Goal: Transaction & Acquisition: Book appointment/travel/reservation

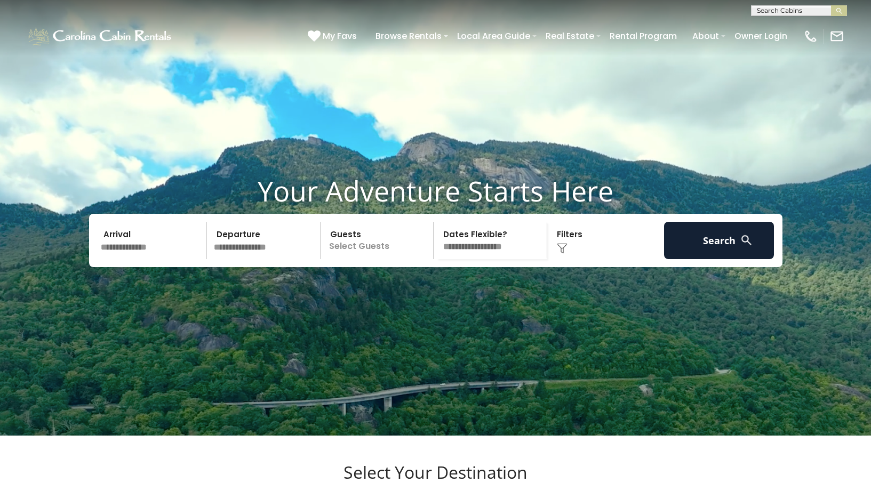
click at [328, 36] on span "My Favs" at bounding box center [340, 35] width 34 height 13
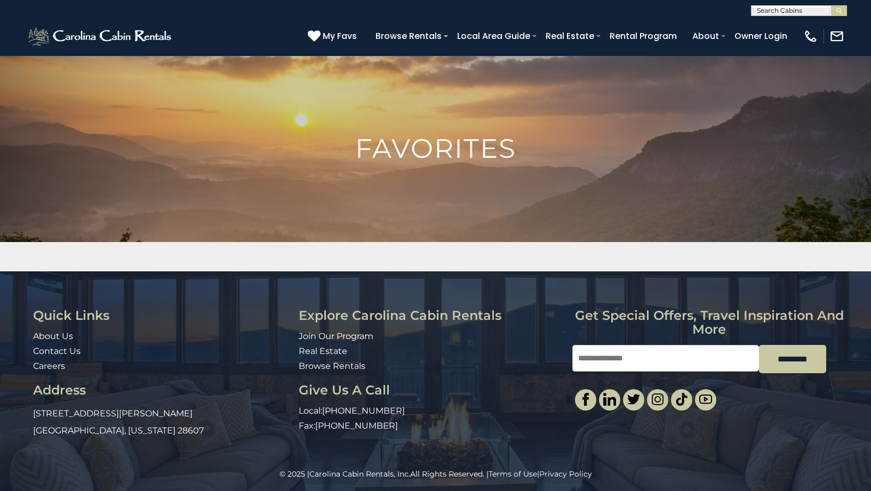
click at [803, 7] on input "text" at bounding box center [798, 12] width 93 height 11
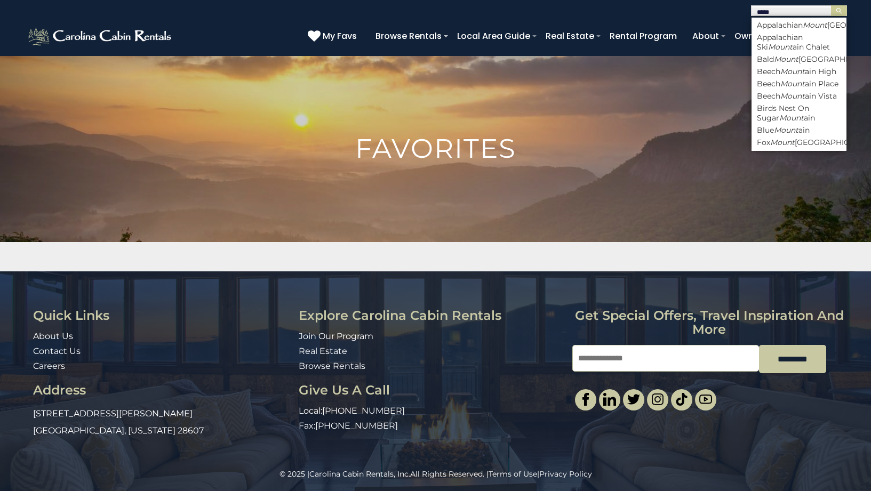
type input "*****"
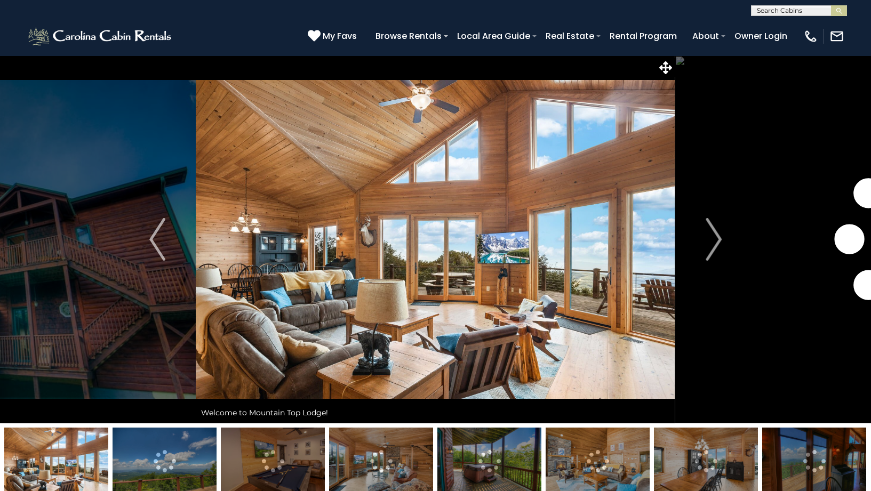
click at [344, 35] on span "My Favs" at bounding box center [340, 35] width 34 height 13
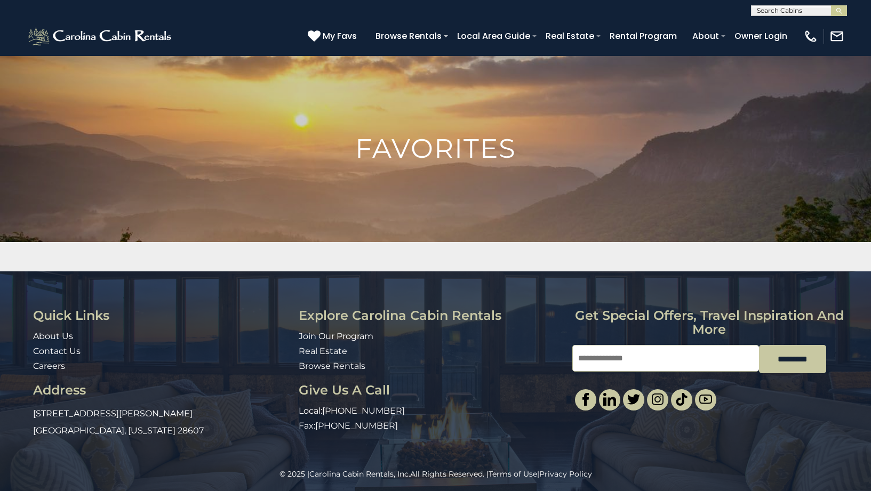
click at [448, 35] on span at bounding box center [446, 36] width 4 height 2
click at [448, 36] on span at bounding box center [446, 36] width 4 height 2
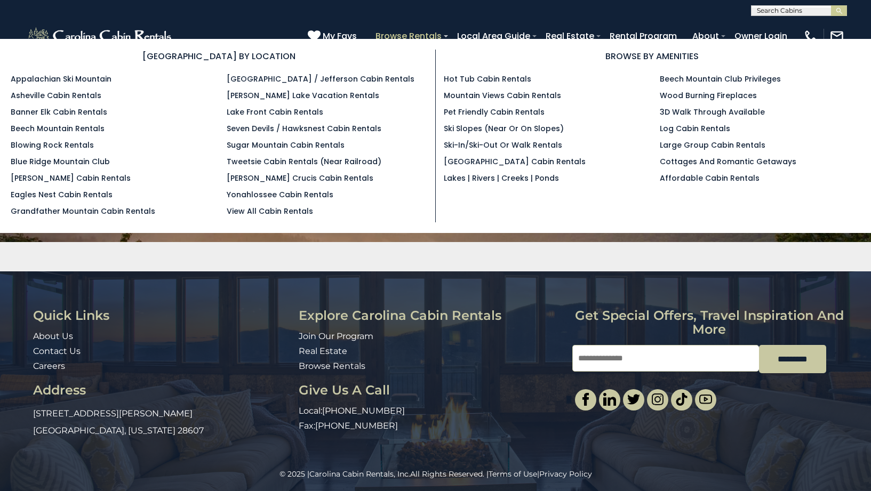
click at [427, 36] on link "Browse Rentals" at bounding box center [408, 36] width 77 height 19
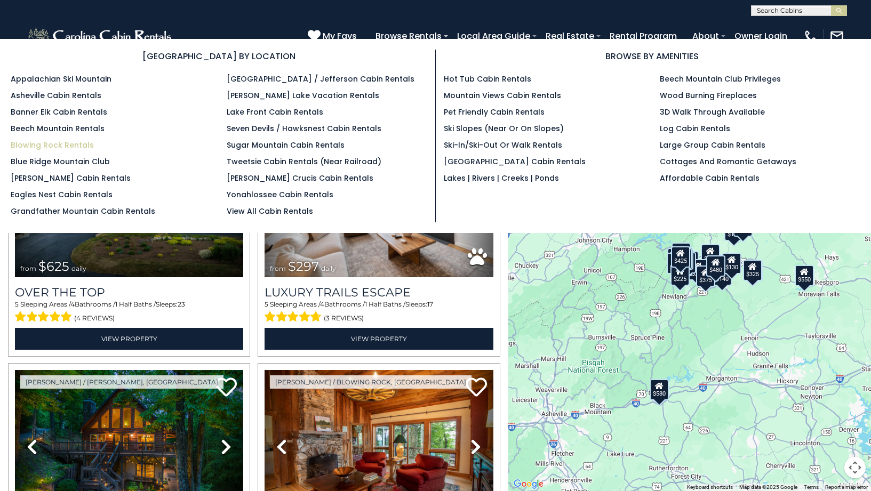
click at [72, 144] on link "Blowing Rock Rentals" at bounding box center [52, 145] width 83 height 11
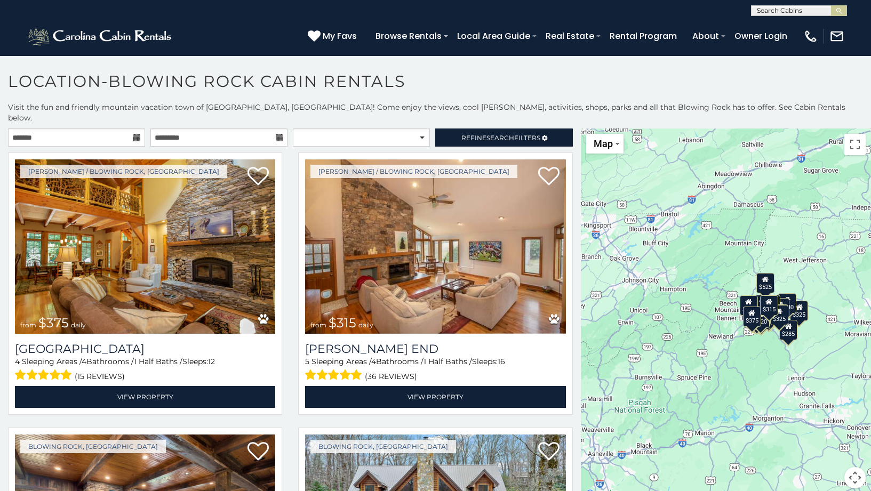
click at [136, 134] on icon at bounding box center [136, 137] width 7 height 7
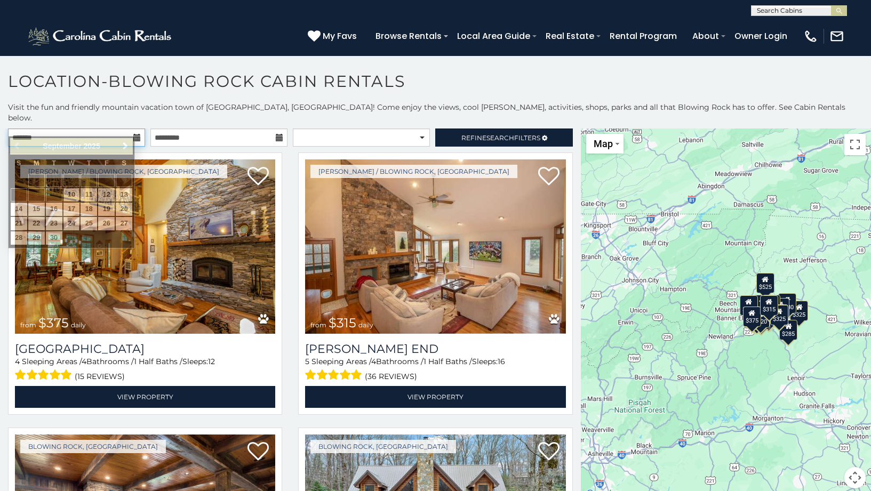
click at [117, 130] on input "text" at bounding box center [76, 138] width 137 height 18
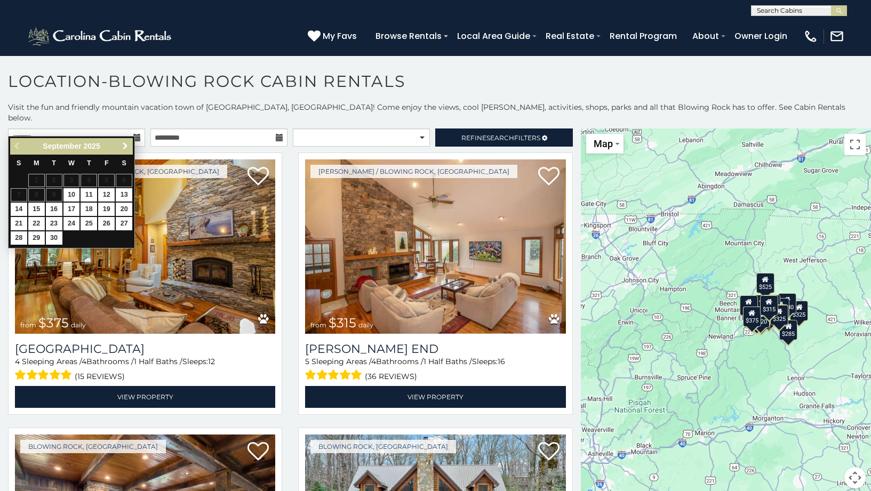
click at [126, 144] on span "Next" at bounding box center [125, 146] width 9 height 9
click at [20, 219] on link "19" at bounding box center [19, 223] width 17 height 13
type input "**********"
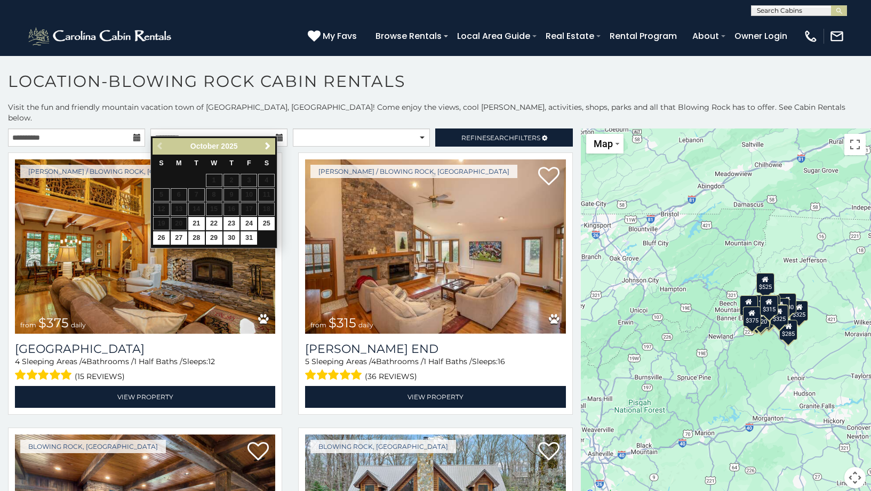
click at [212, 224] on link "22" at bounding box center [214, 223] width 17 height 13
type input "**********"
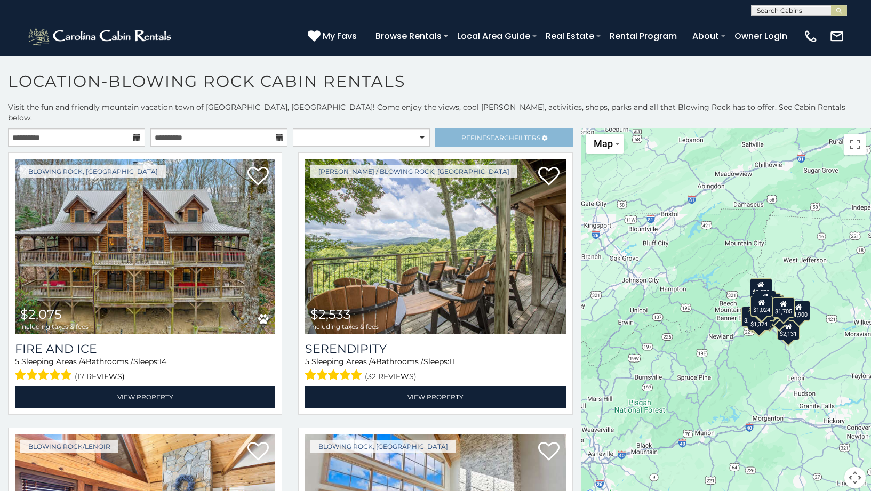
click at [546, 129] on link "Refine Search Filters" at bounding box center [503, 138] width 137 height 18
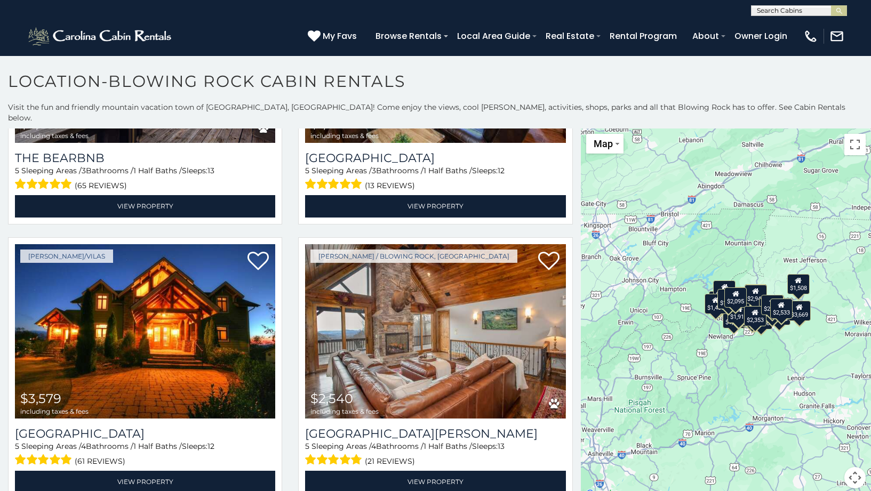
scroll to position [763, 0]
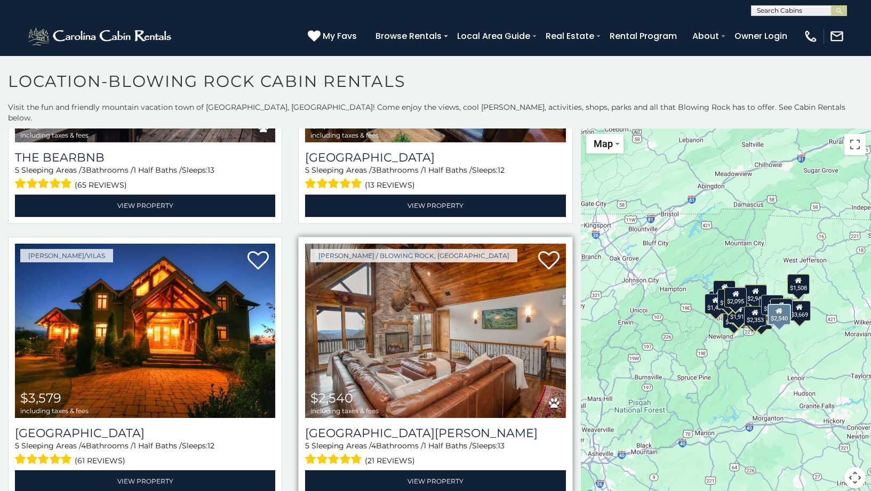
click at [412, 316] on img at bounding box center [435, 331] width 260 height 174
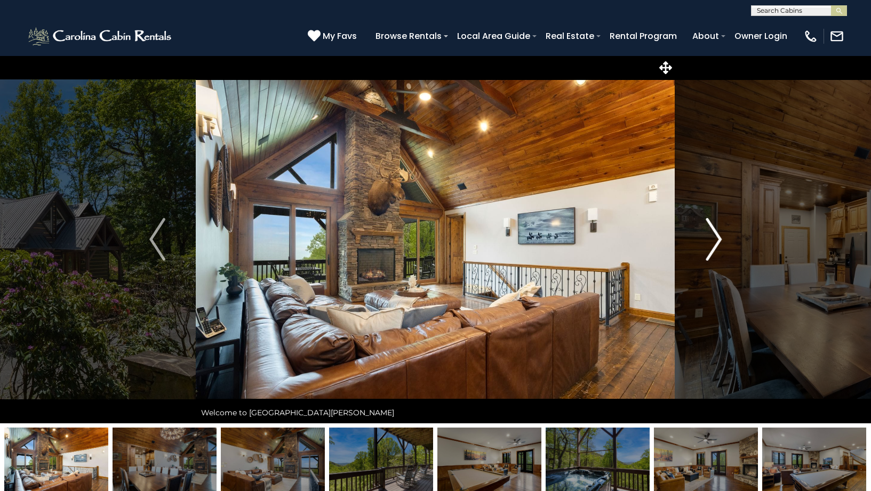
click at [705, 239] on button "Next" at bounding box center [713, 239] width 77 height 368
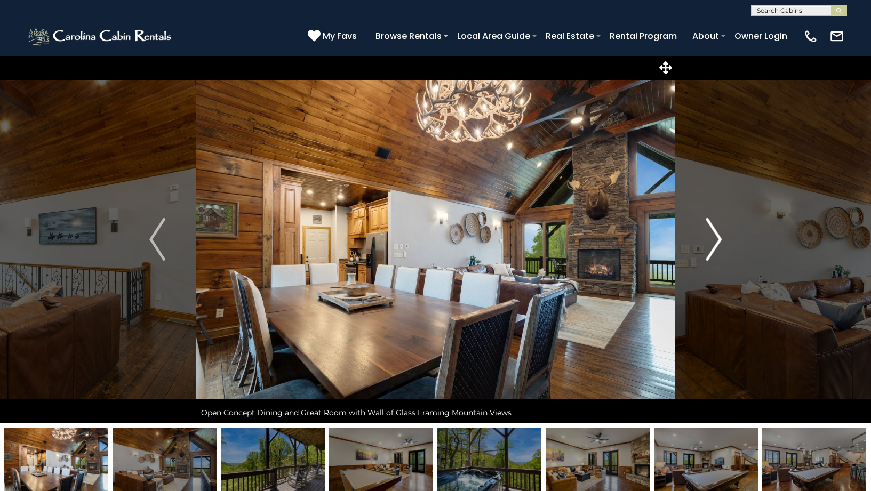
click at [715, 238] on img "Next" at bounding box center [714, 239] width 16 height 43
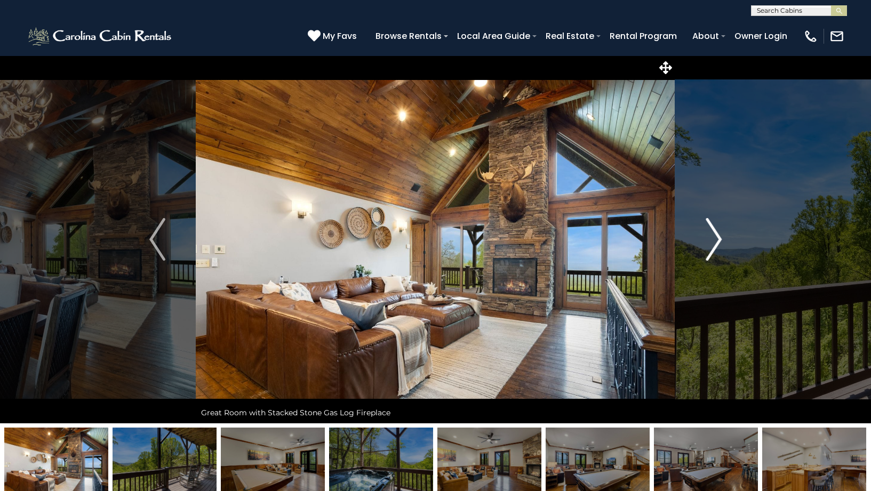
click at [715, 238] on img "Next" at bounding box center [714, 239] width 16 height 43
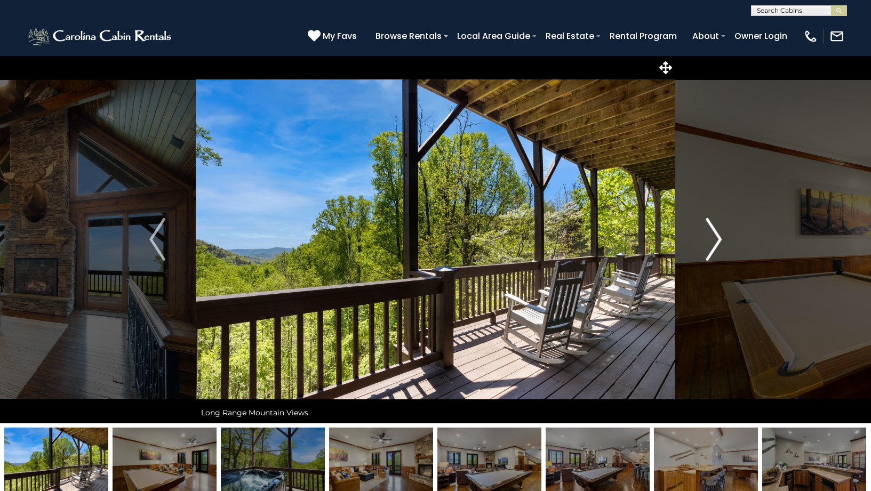
click at [715, 238] on img "Next" at bounding box center [714, 239] width 16 height 43
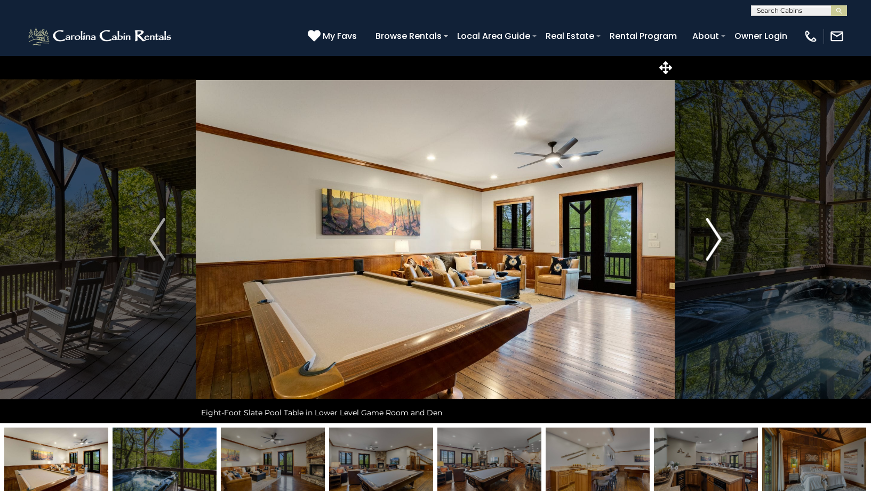
click at [715, 238] on img "Next" at bounding box center [714, 239] width 16 height 43
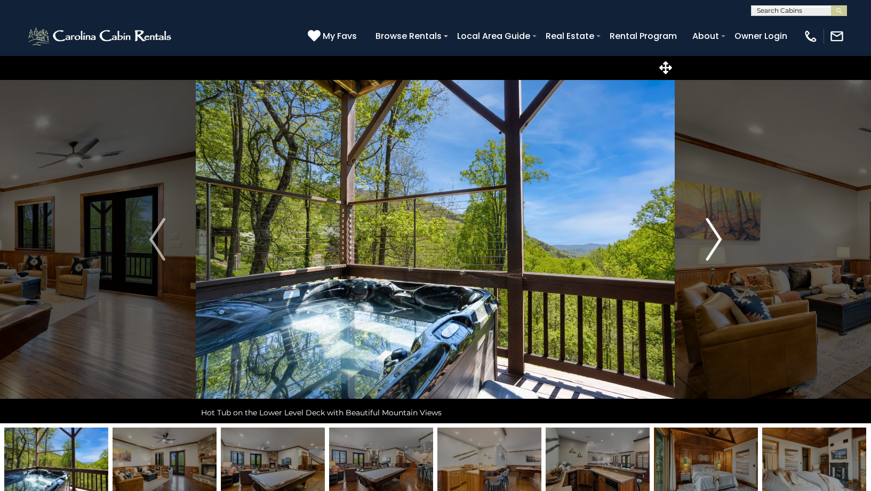
click at [715, 238] on img "Next" at bounding box center [714, 239] width 16 height 43
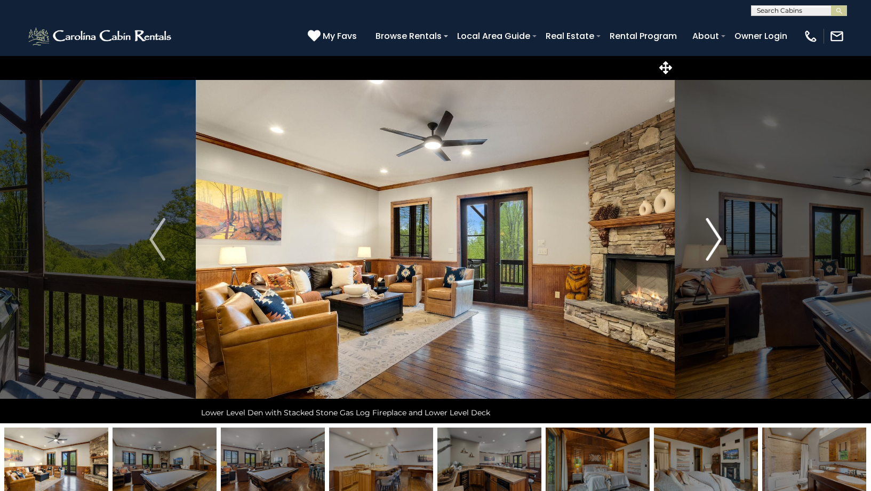
click at [715, 238] on img "Next" at bounding box center [714, 239] width 16 height 43
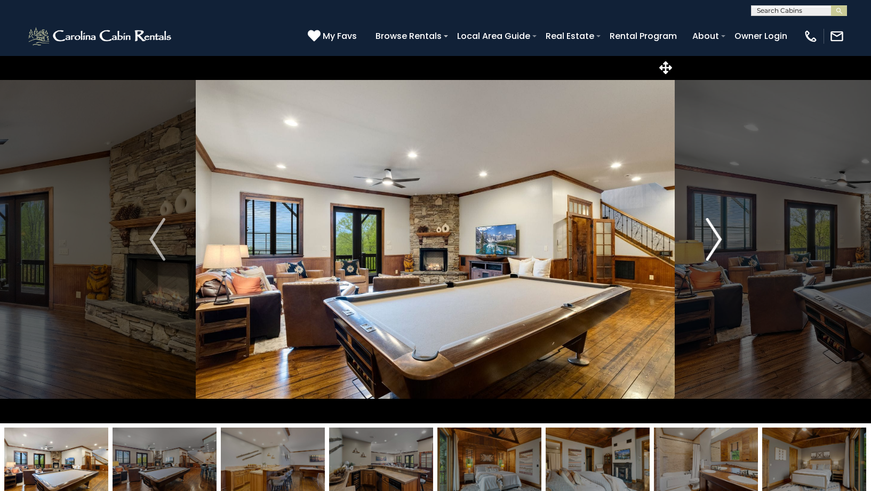
click at [715, 238] on img "Next" at bounding box center [714, 239] width 16 height 43
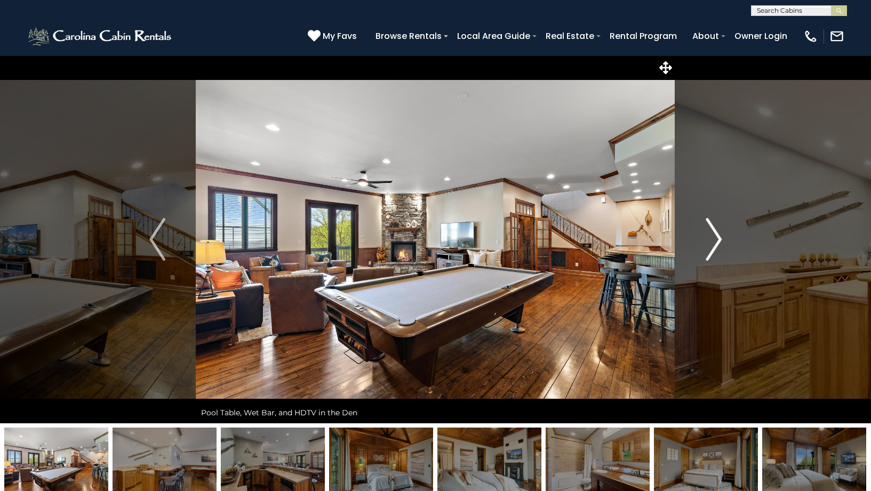
click at [715, 238] on img "Next" at bounding box center [714, 239] width 16 height 43
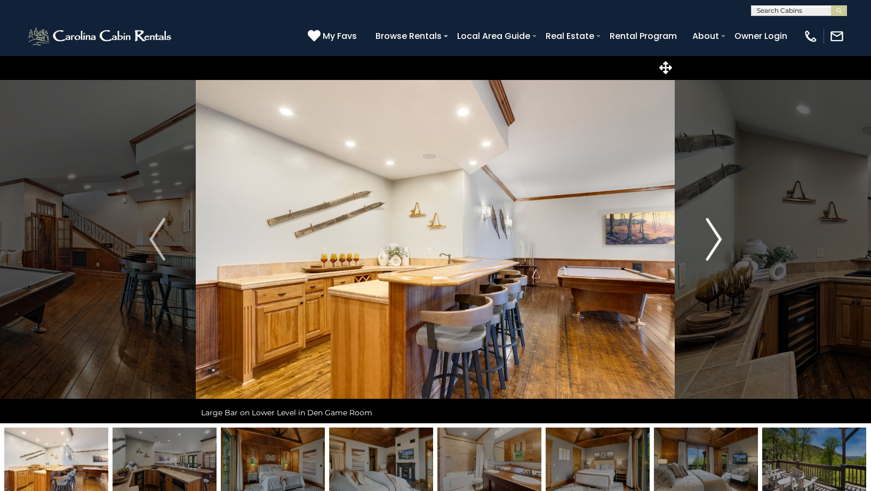
click at [715, 238] on img "Next" at bounding box center [714, 239] width 16 height 43
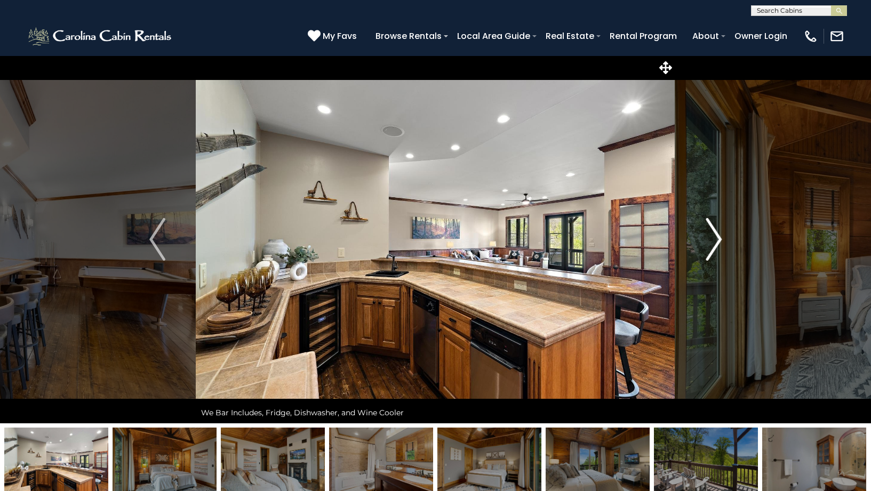
click at [713, 244] on img "Next" at bounding box center [714, 239] width 16 height 43
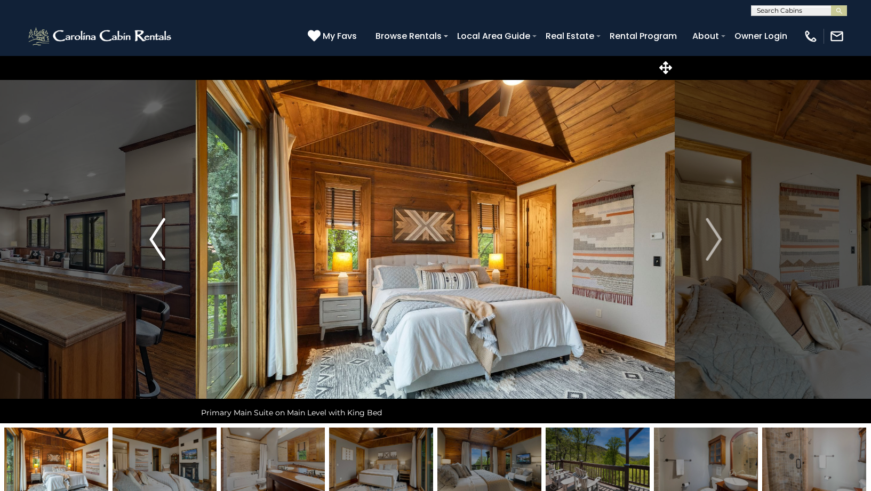
click at [160, 245] on img "Previous" at bounding box center [157, 239] width 16 height 43
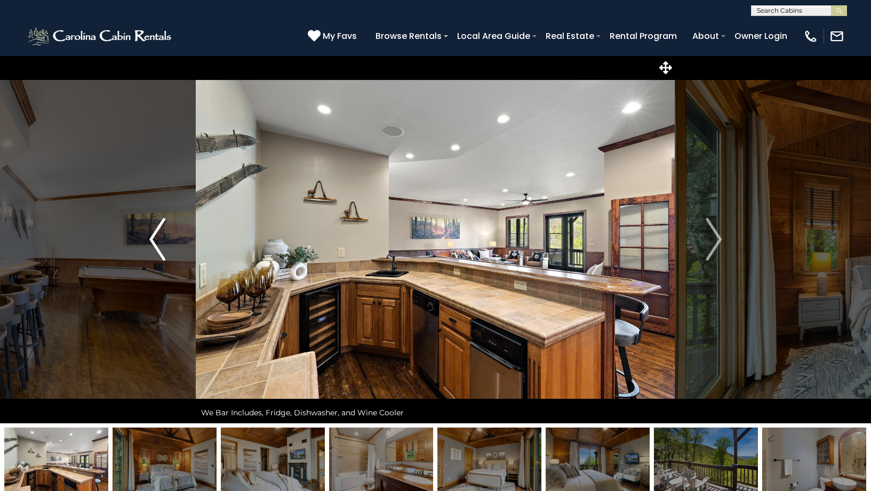
click at [160, 245] on img "Previous" at bounding box center [157, 239] width 16 height 43
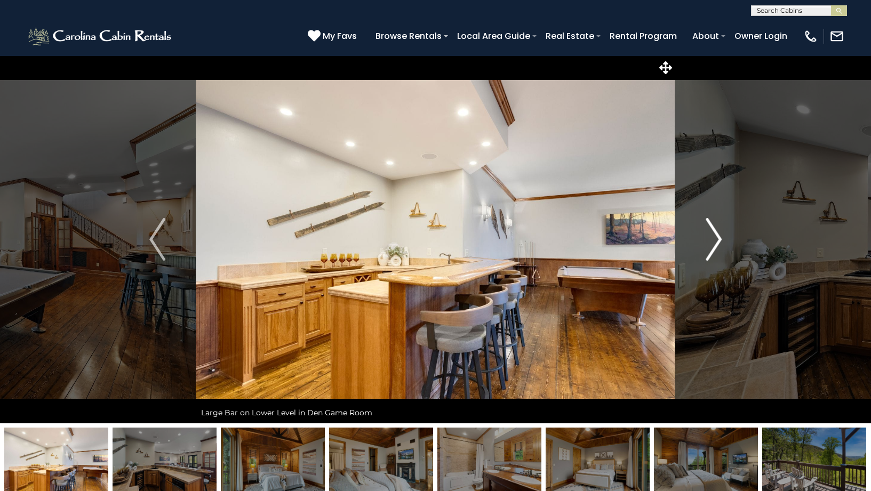
click at [714, 242] on img "Next" at bounding box center [714, 239] width 16 height 43
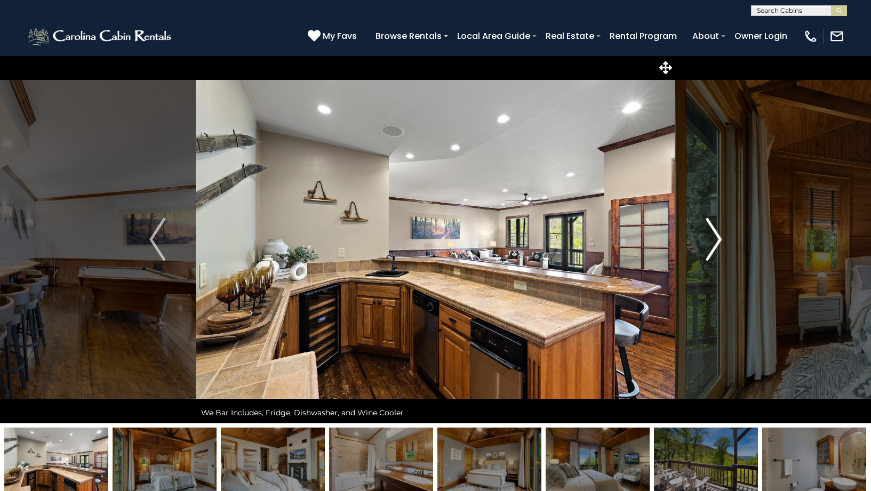
click at [714, 242] on img "Next" at bounding box center [714, 239] width 16 height 43
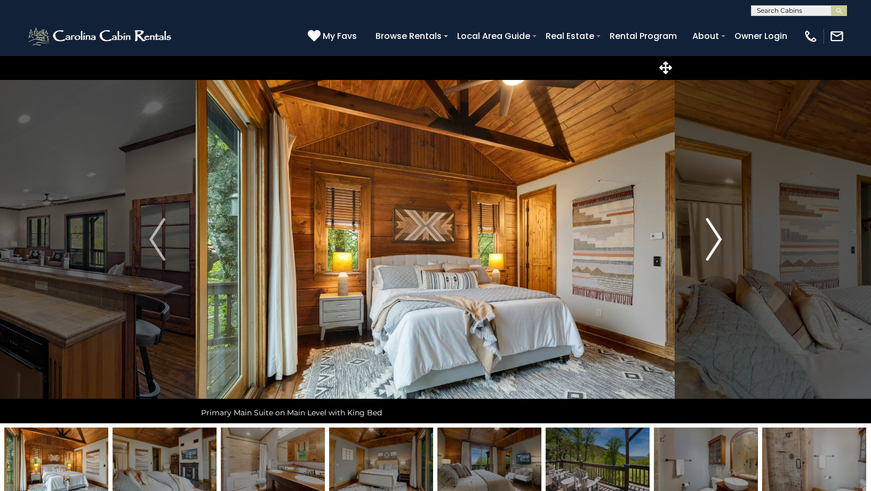
click at [715, 242] on img "Next" at bounding box center [714, 239] width 16 height 43
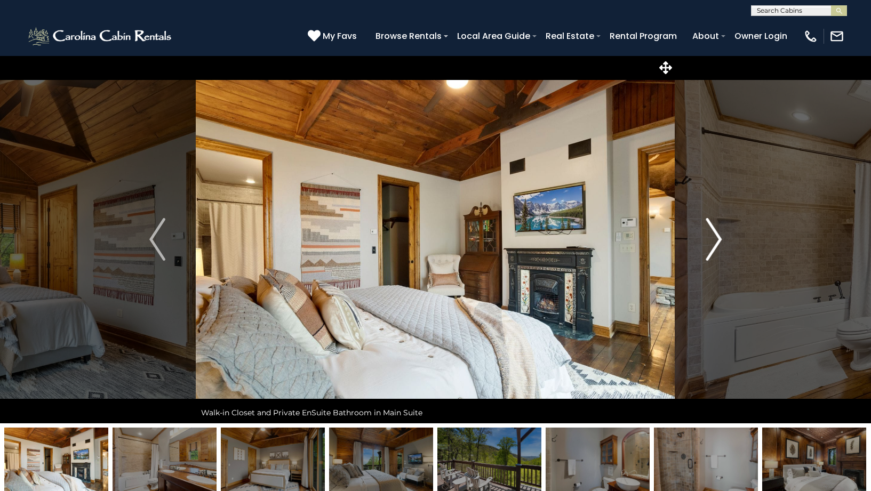
click at [715, 242] on img "Next" at bounding box center [714, 239] width 16 height 43
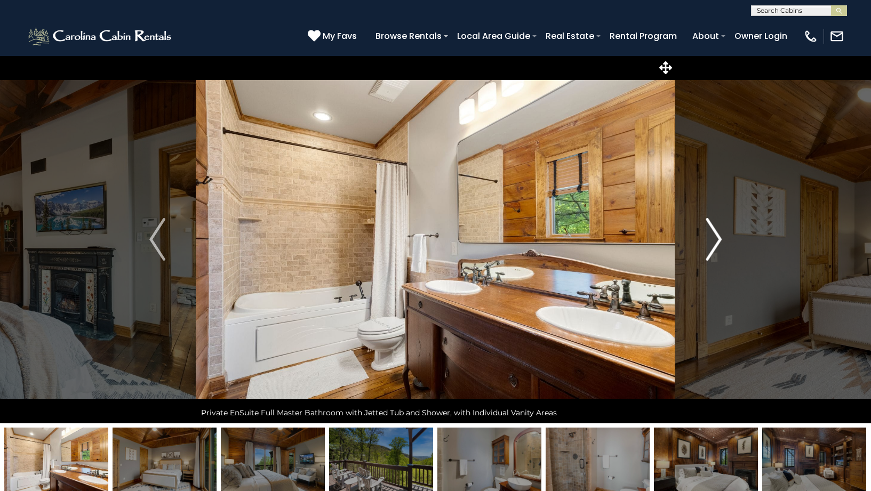
click at [717, 242] on img "Next" at bounding box center [714, 239] width 16 height 43
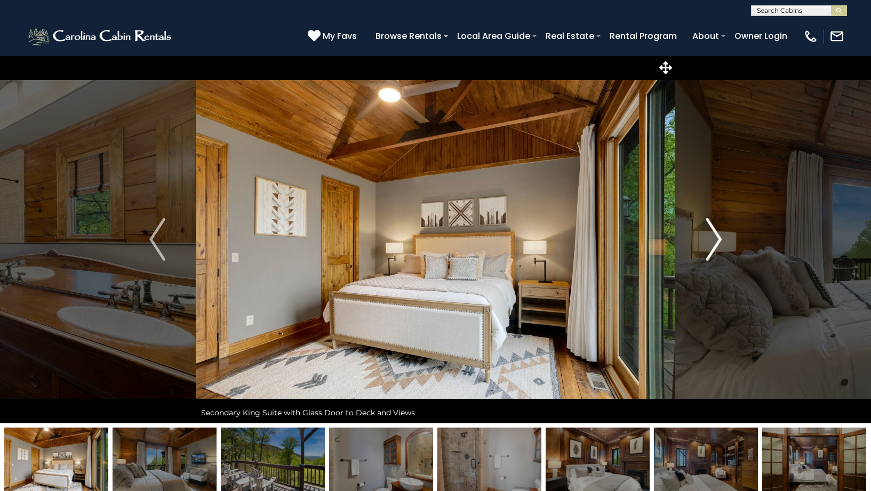
click at [719, 242] on img "Next" at bounding box center [714, 239] width 16 height 43
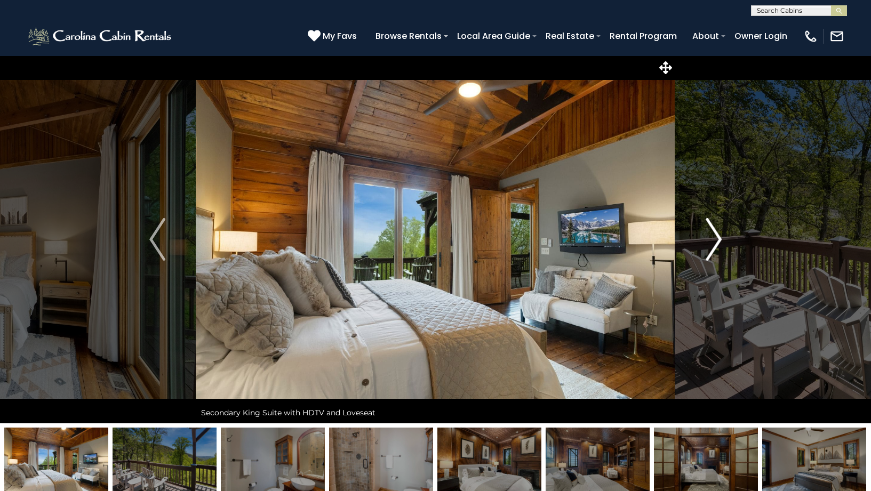
click at [719, 242] on img "Next" at bounding box center [714, 239] width 16 height 43
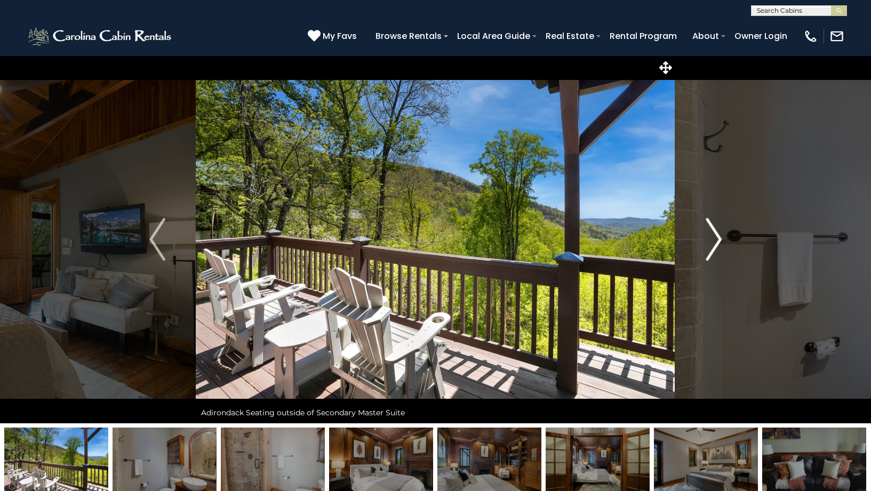
click at [719, 243] on img "Next" at bounding box center [714, 239] width 16 height 43
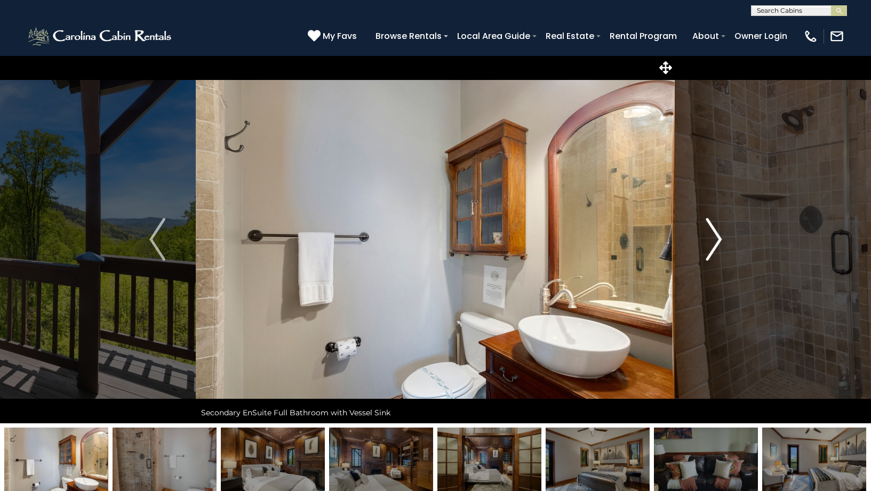
click at [719, 243] on img "Next" at bounding box center [714, 239] width 16 height 43
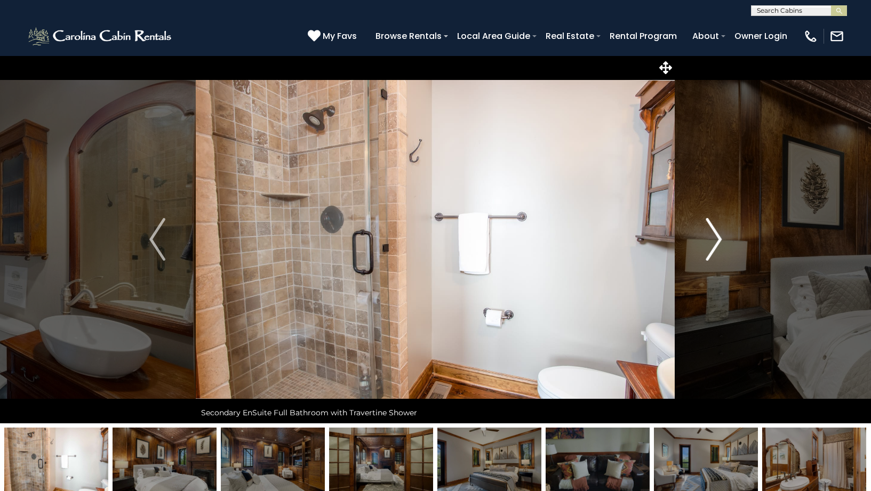
click at [719, 243] on img "Next" at bounding box center [714, 239] width 16 height 43
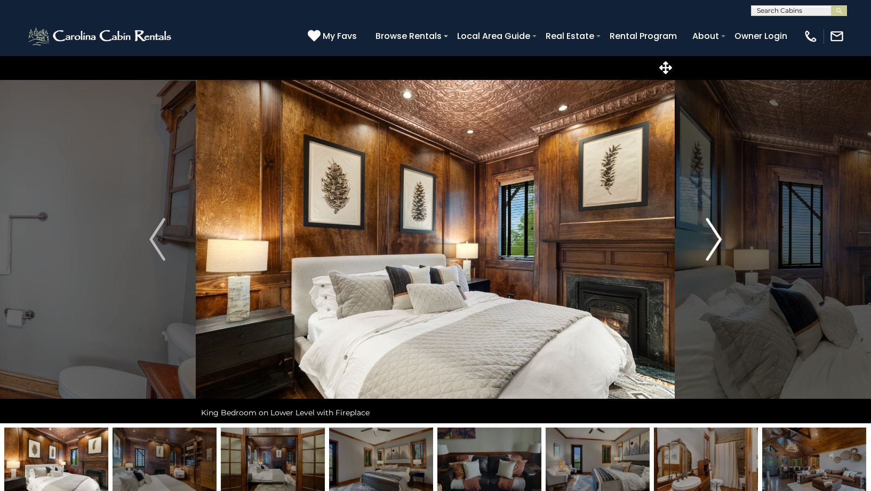
click at [719, 243] on img "Next" at bounding box center [714, 239] width 16 height 43
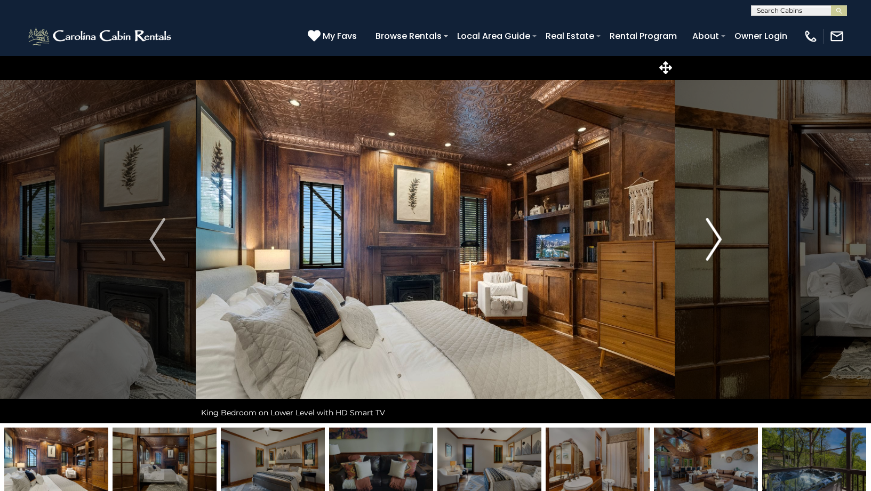
click at [719, 243] on img "Next" at bounding box center [714, 239] width 16 height 43
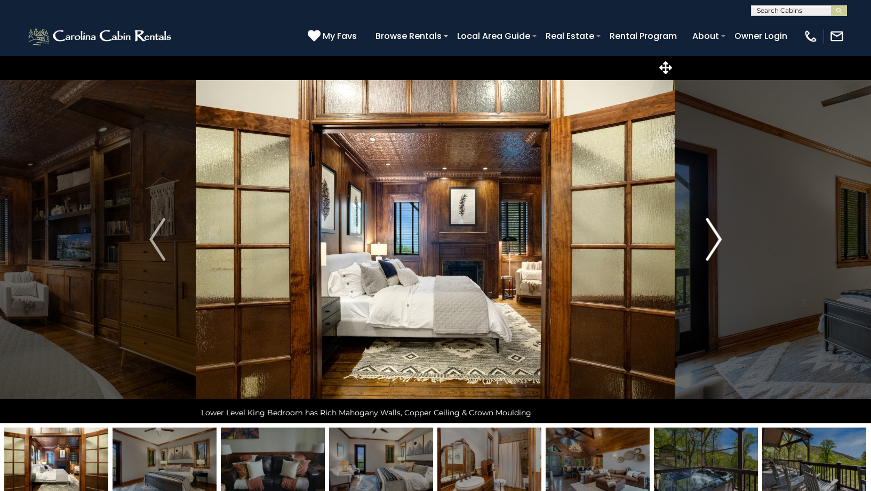
click at [719, 244] on img "Next" at bounding box center [714, 239] width 16 height 43
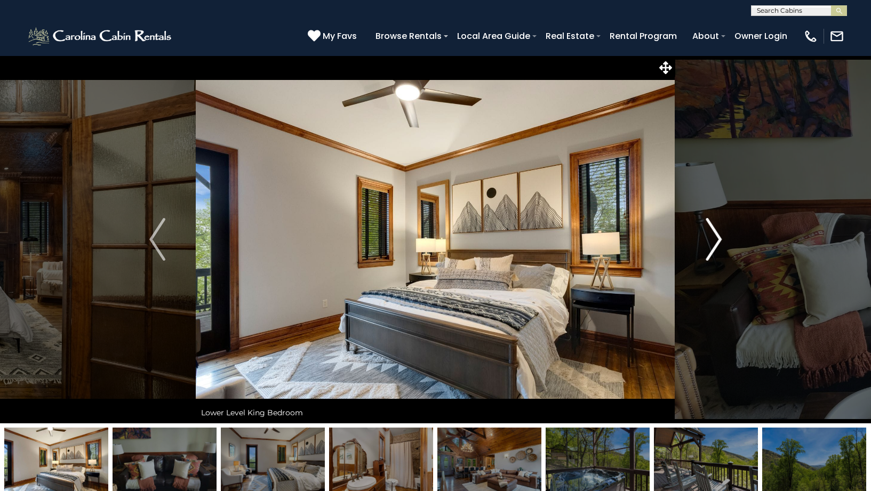
click at [719, 244] on img "Next" at bounding box center [714, 239] width 16 height 43
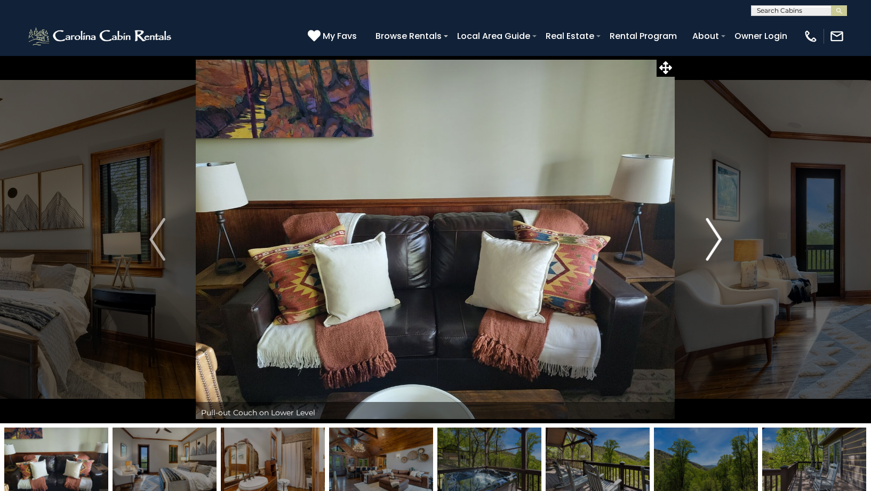
click at [719, 244] on img "Next" at bounding box center [714, 239] width 16 height 43
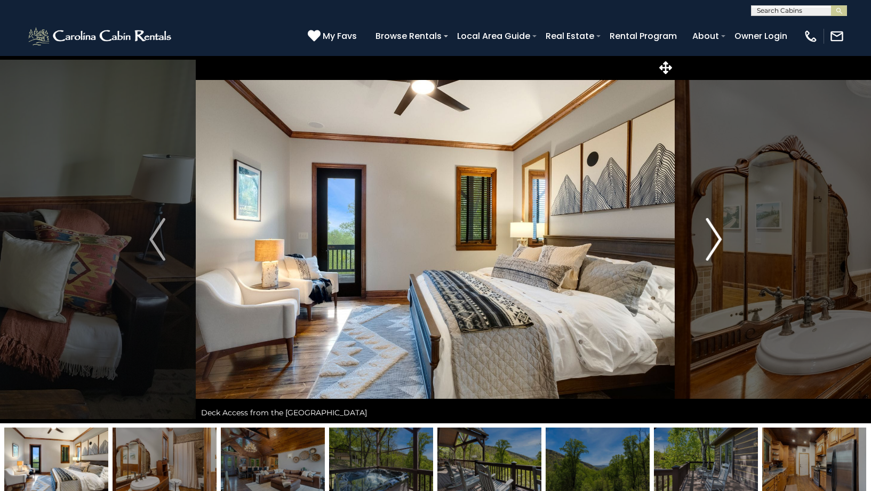
click at [719, 244] on img "Next" at bounding box center [714, 239] width 16 height 43
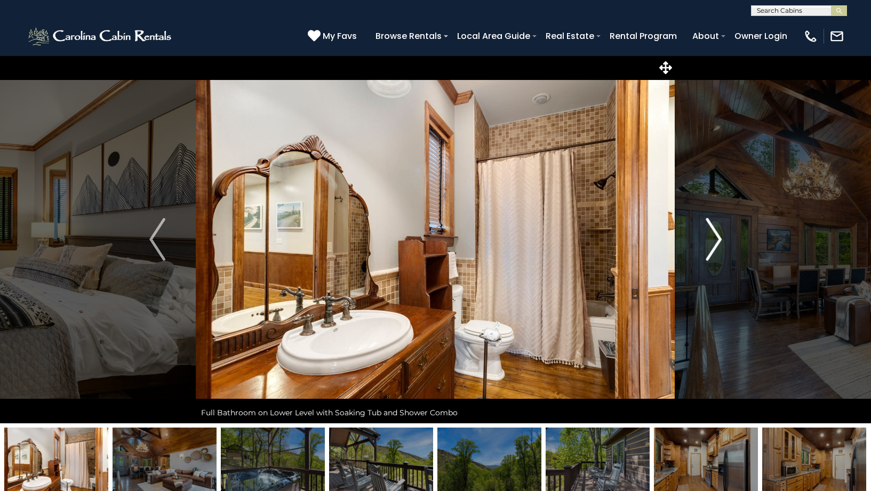
click at [719, 244] on img "Next" at bounding box center [714, 239] width 16 height 43
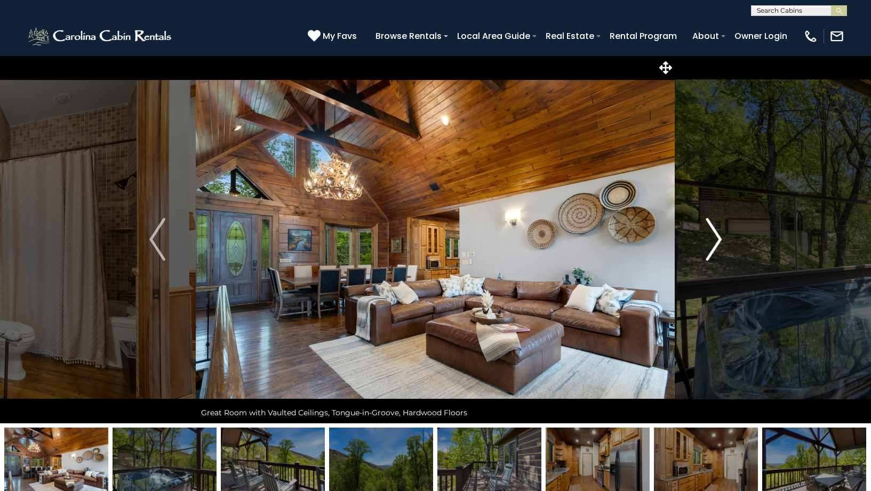
click at [718, 244] on img "Next" at bounding box center [714, 239] width 16 height 43
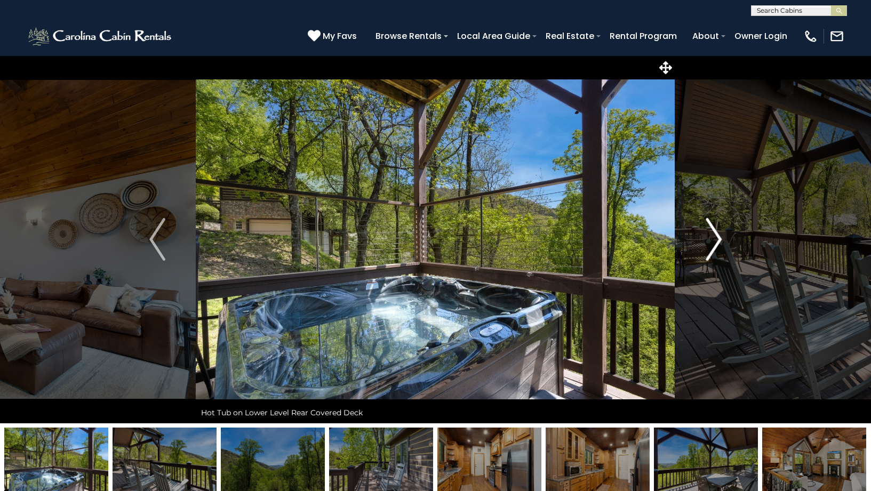
click at [717, 243] on img "Next" at bounding box center [714, 239] width 16 height 43
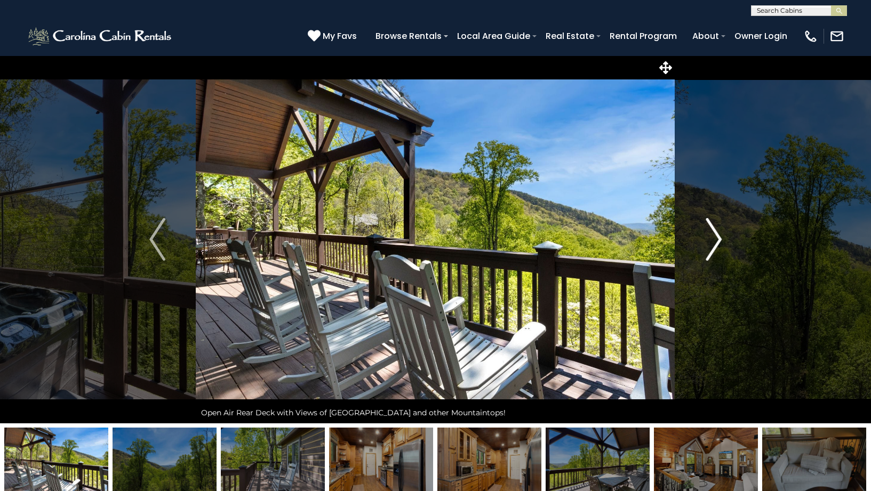
click at [717, 242] on img "Next" at bounding box center [714, 239] width 16 height 43
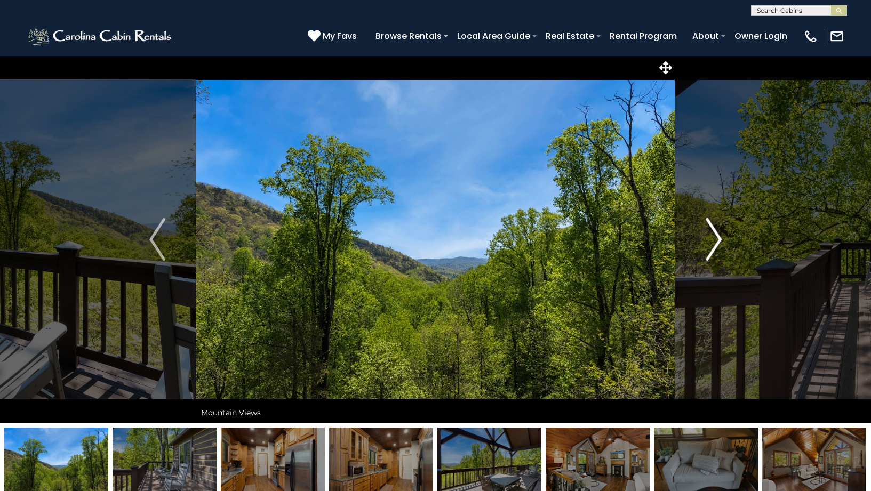
click at [717, 243] on img "Next" at bounding box center [714, 239] width 16 height 43
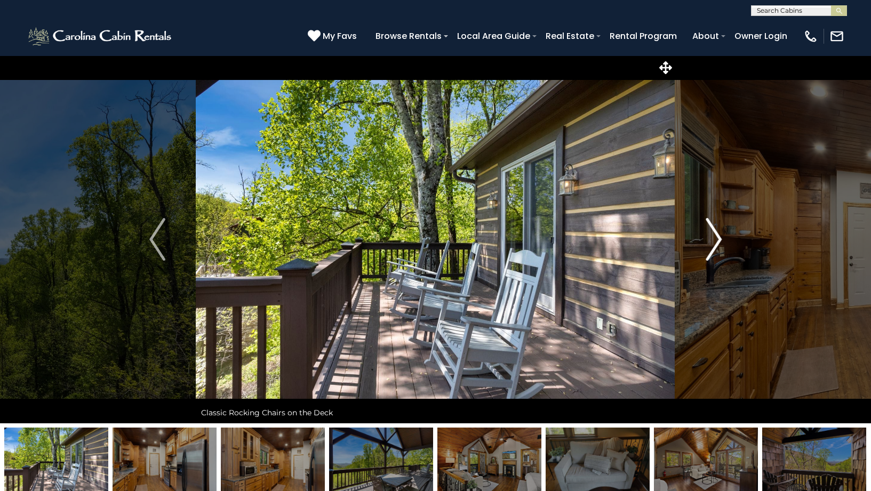
click at [717, 244] on img "Next" at bounding box center [714, 239] width 16 height 43
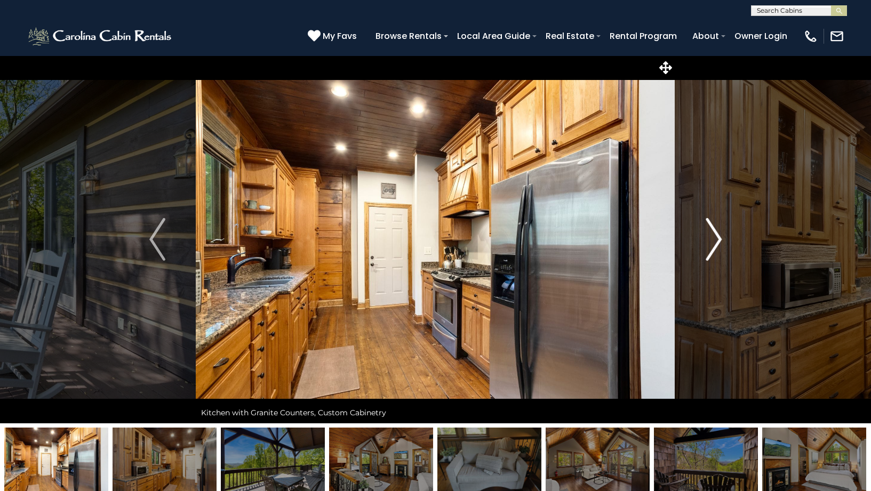
click at [715, 244] on img "Next" at bounding box center [714, 239] width 16 height 43
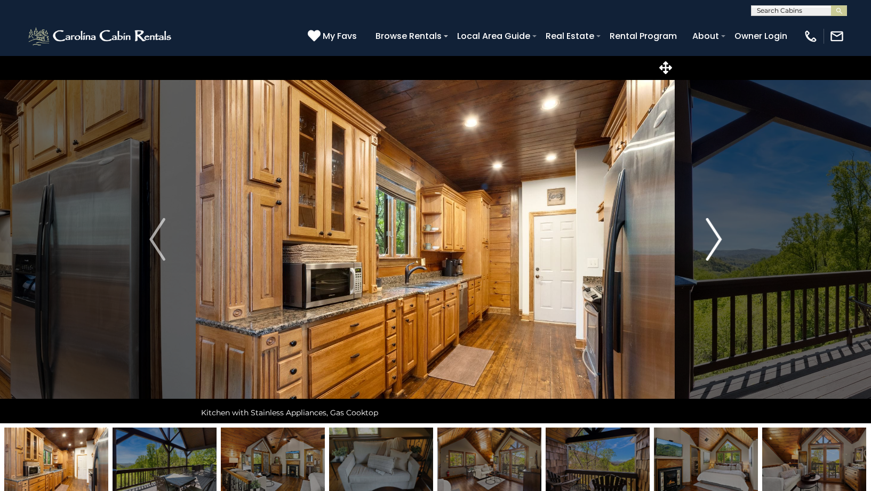
click at [715, 244] on img "Next" at bounding box center [714, 239] width 16 height 43
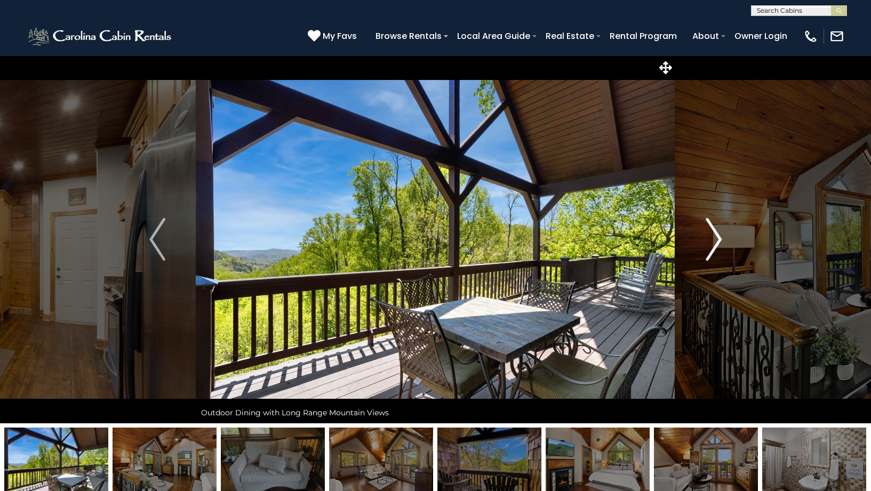
click at [715, 244] on img "Next" at bounding box center [714, 239] width 16 height 43
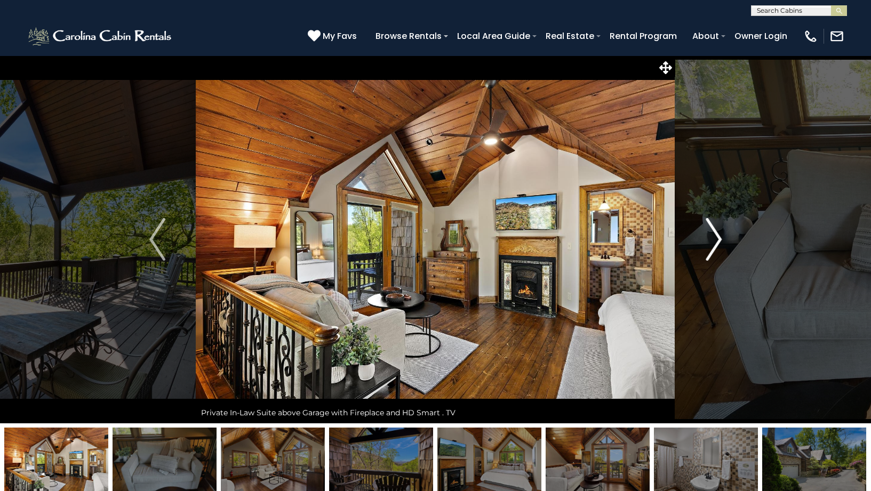
click at [715, 244] on img "Next" at bounding box center [714, 239] width 16 height 43
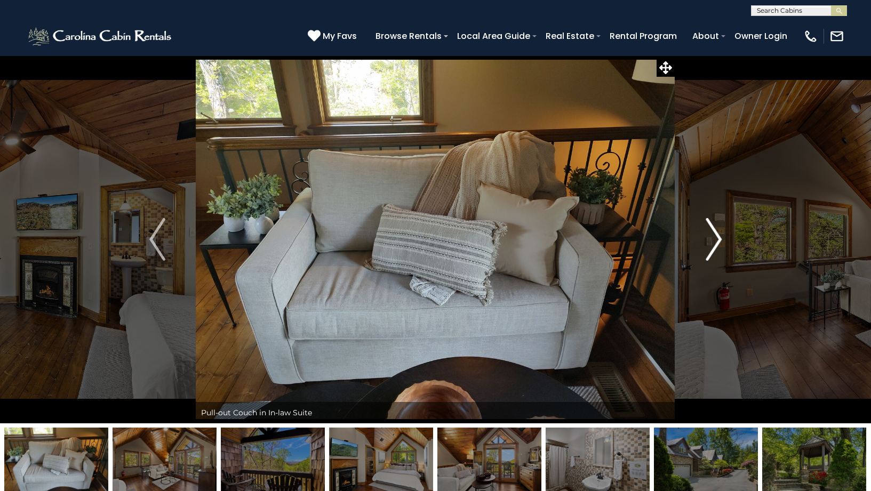
click at [715, 245] on img "Next" at bounding box center [714, 239] width 16 height 43
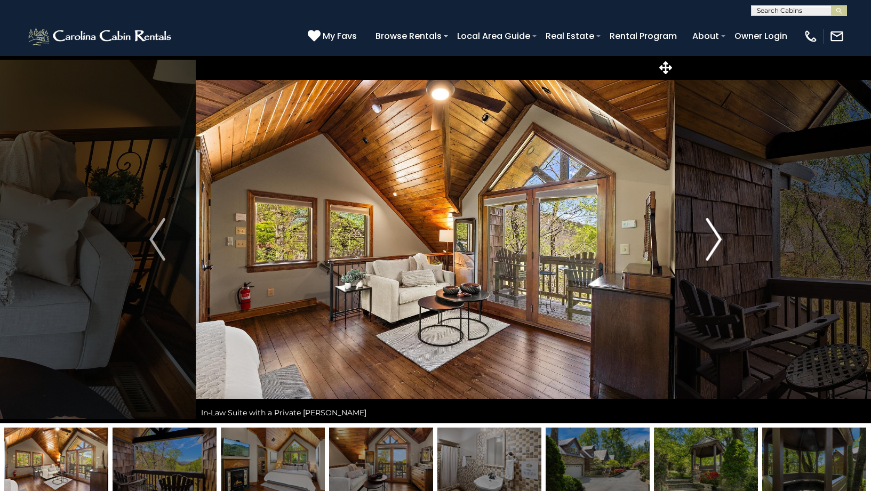
click at [715, 245] on img "Next" at bounding box center [714, 239] width 16 height 43
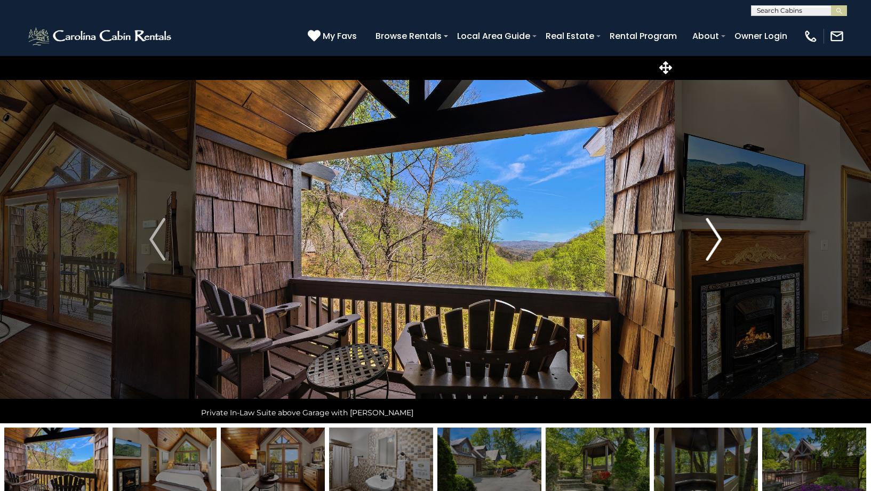
click at [715, 245] on img "Next" at bounding box center [714, 239] width 16 height 43
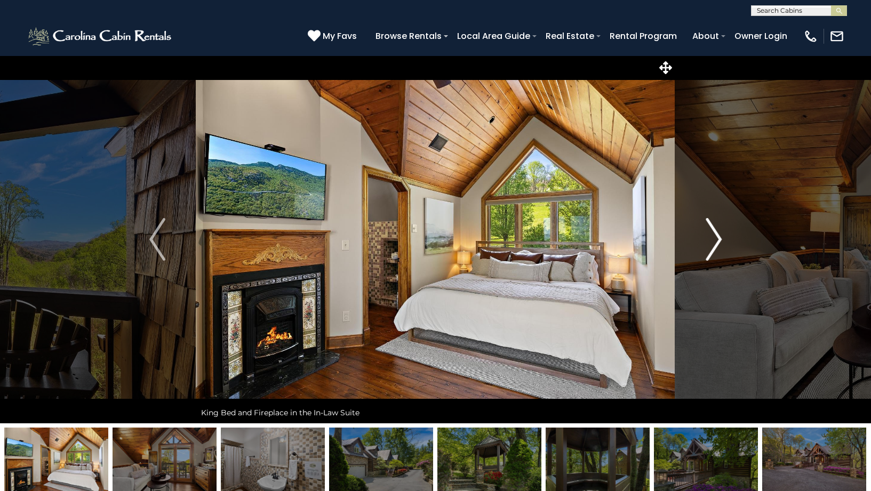
click at [714, 243] on img "Next" at bounding box center [714, 239] width 16 height 43
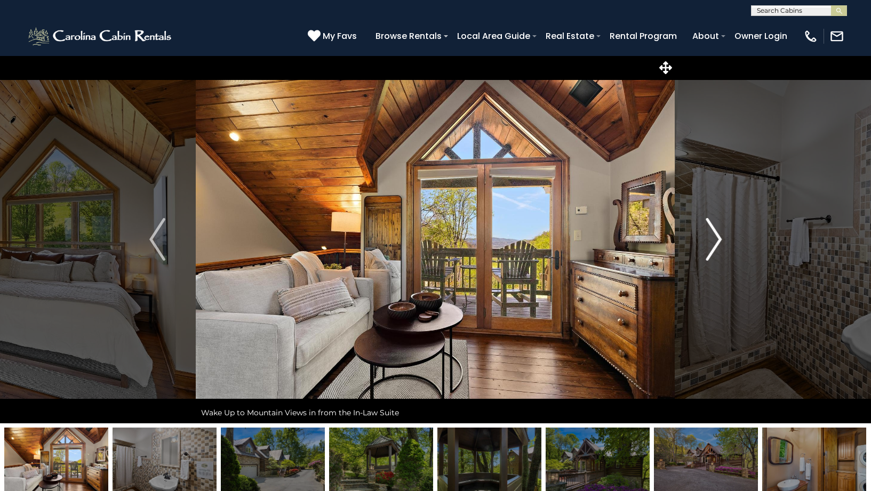
click at [714, 243] on img "Next" at bounding box center [714, 239] width 16 height 43
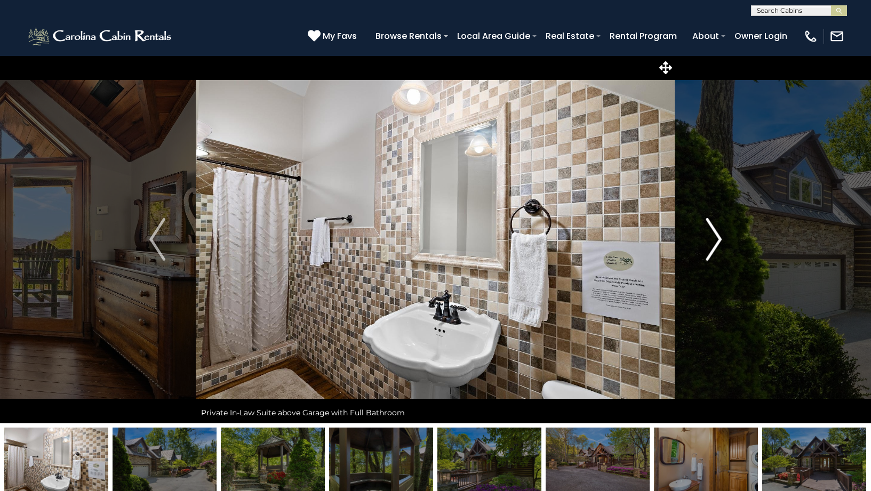
click at [714, 244] on img "Next" at bounding box center [714, 239] width 16 height 43
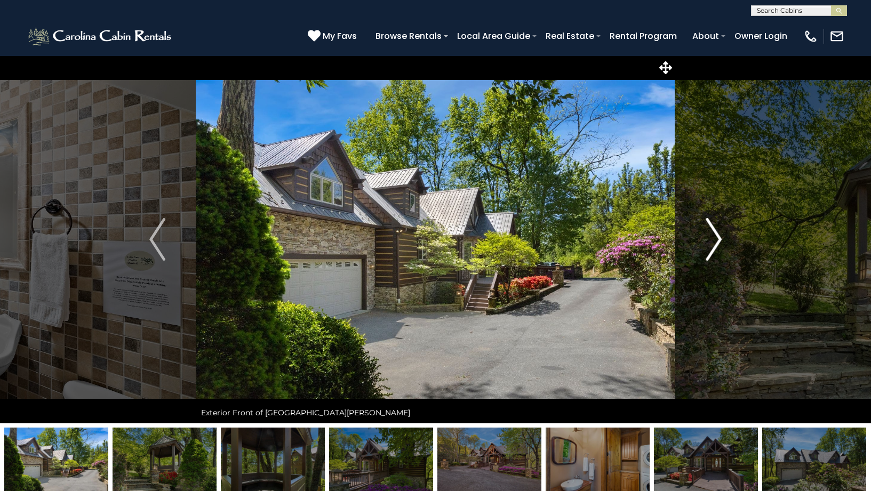
click at [714, 244] on img "Next" at bounding box center [714, 239] width 16 height 43
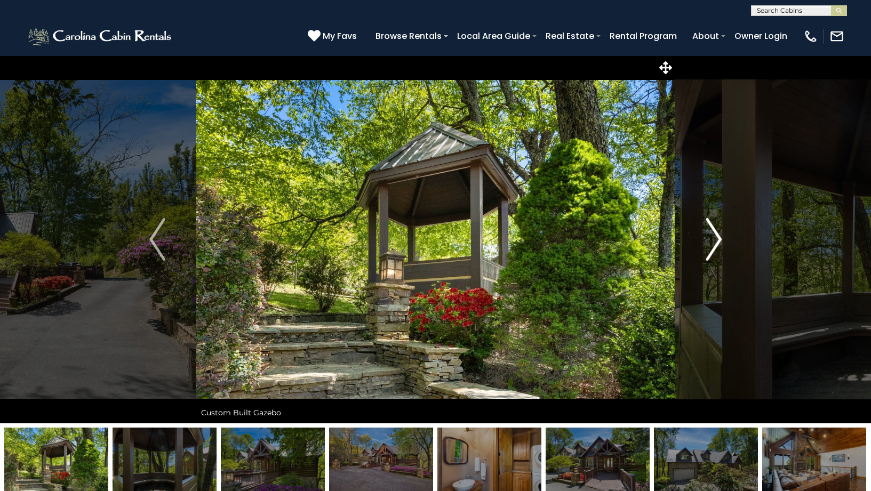
click at [714, 245] on img "Next" at bounding box center [714, 239] width 16 height 43
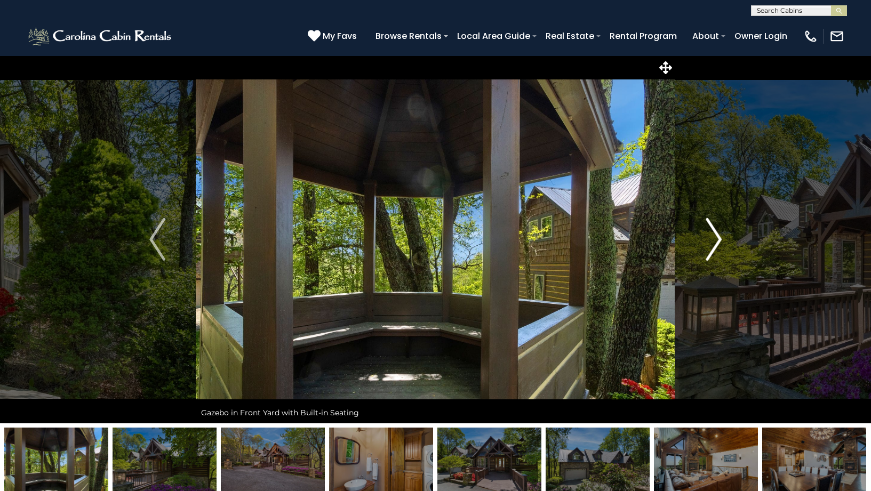
click at [714, 245] on img "Next" at bounding box center [714, 239] width 16 height 43
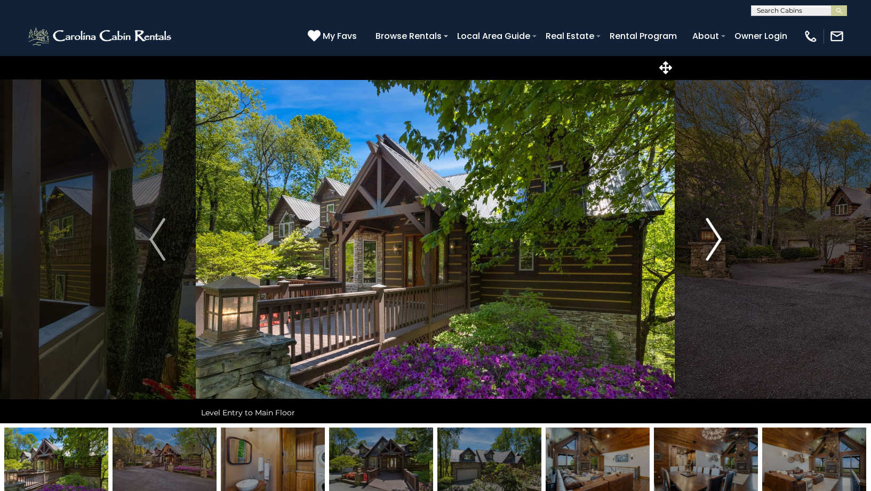
click at [714, 246] on img "Next" at bounding box center [714, 239] width 16 height 43
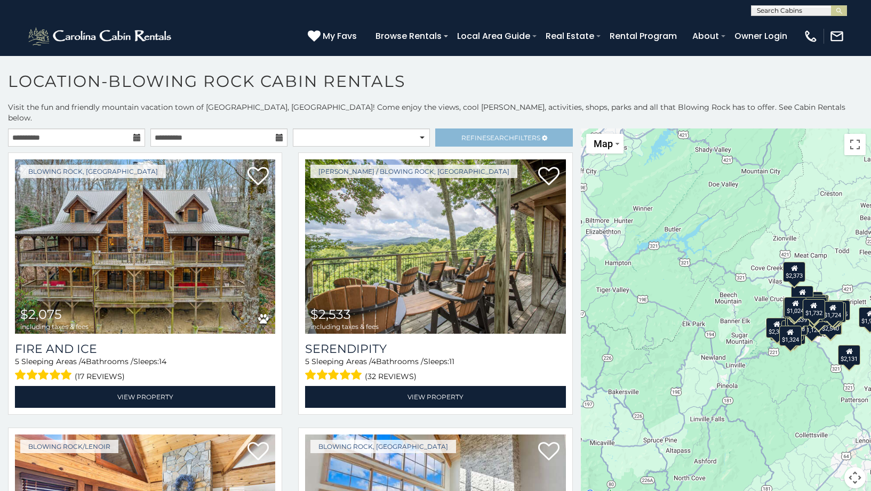
click at [527, 134] on span "Refine Search Filters" at bounding box center [500, 138] width 79 height 8
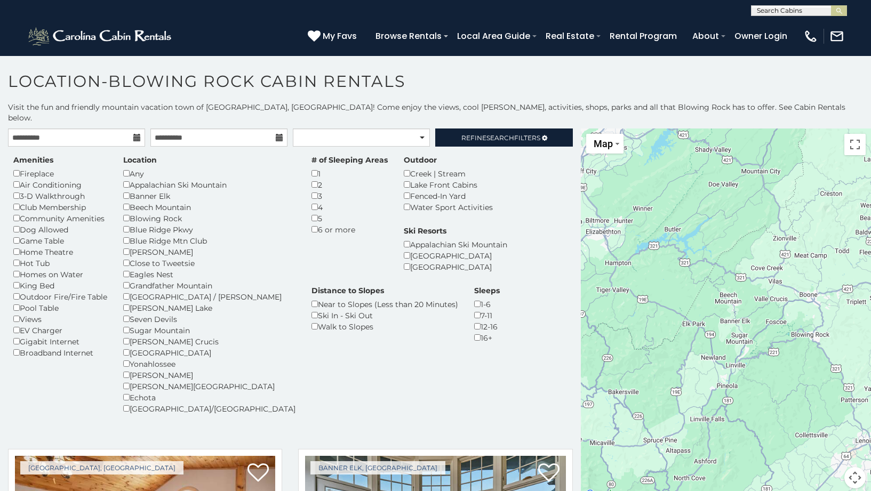
click at [312, 213] on div "5" at bounding box center [350, 218] width 76 height 11
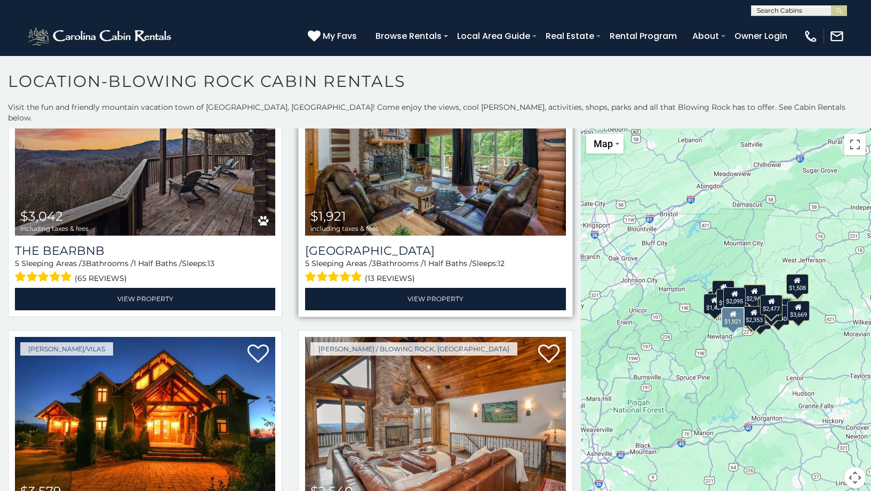
scroll to position [671, 0]
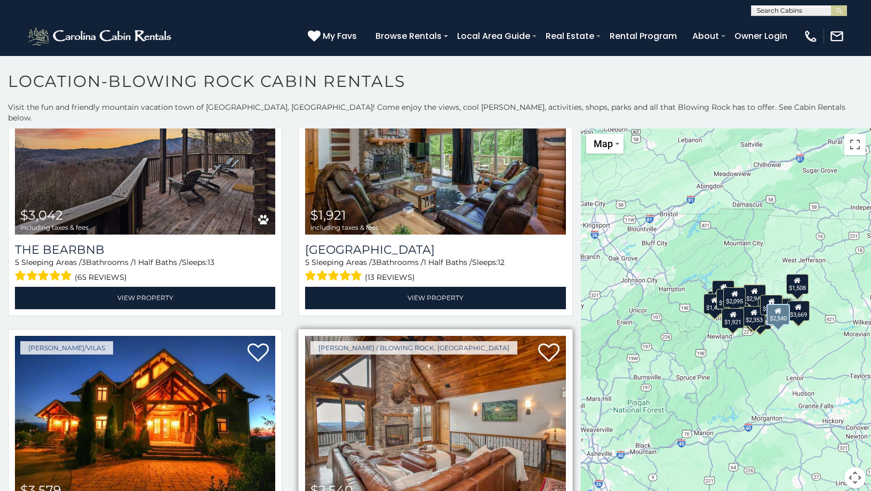
click at [396, 381] on img at bounding box center [435, 423] width 260 height 174
click at [551, 342] on icon at bounding box center [548, 352] width 21 height 21
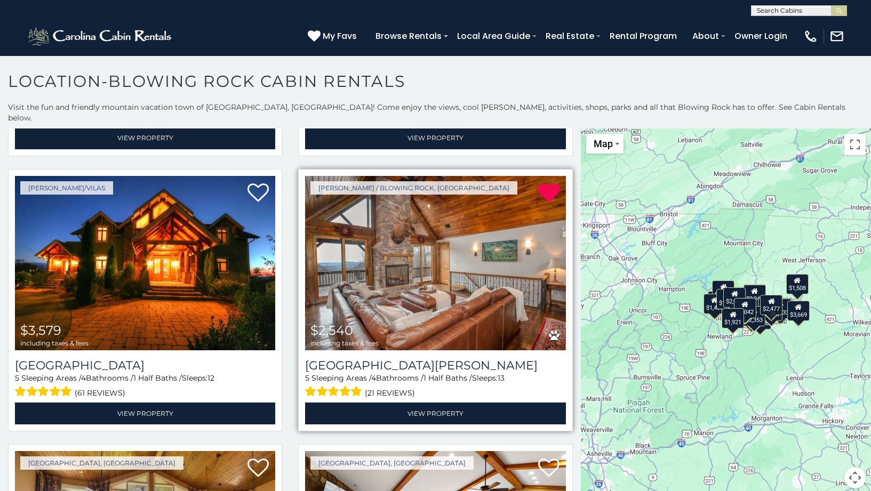
scroll to position [840, 0]
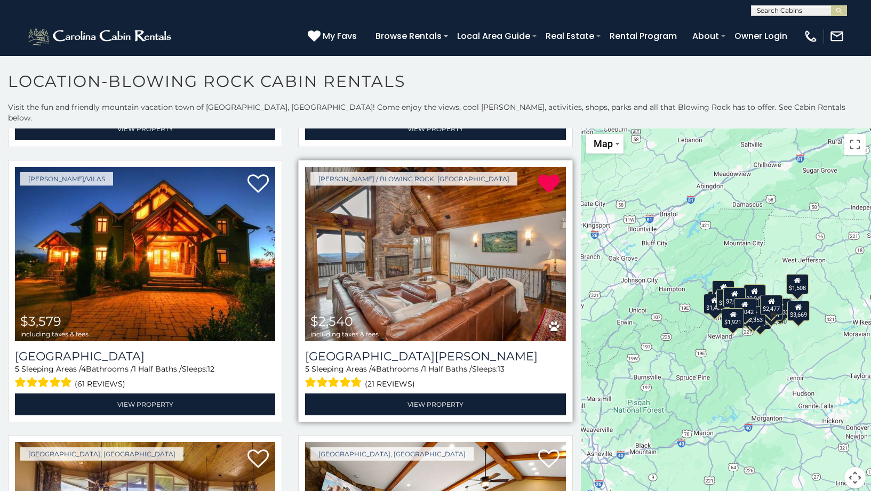
click at [382, 377] on span "(21 reviews)" at bounding box center [390, 384] width 50 height 14
click at [341, 375] on span at bounding box center [332, 383] width 54 height 17
